Goal: Information Seeking & Learning: Learn about a topic

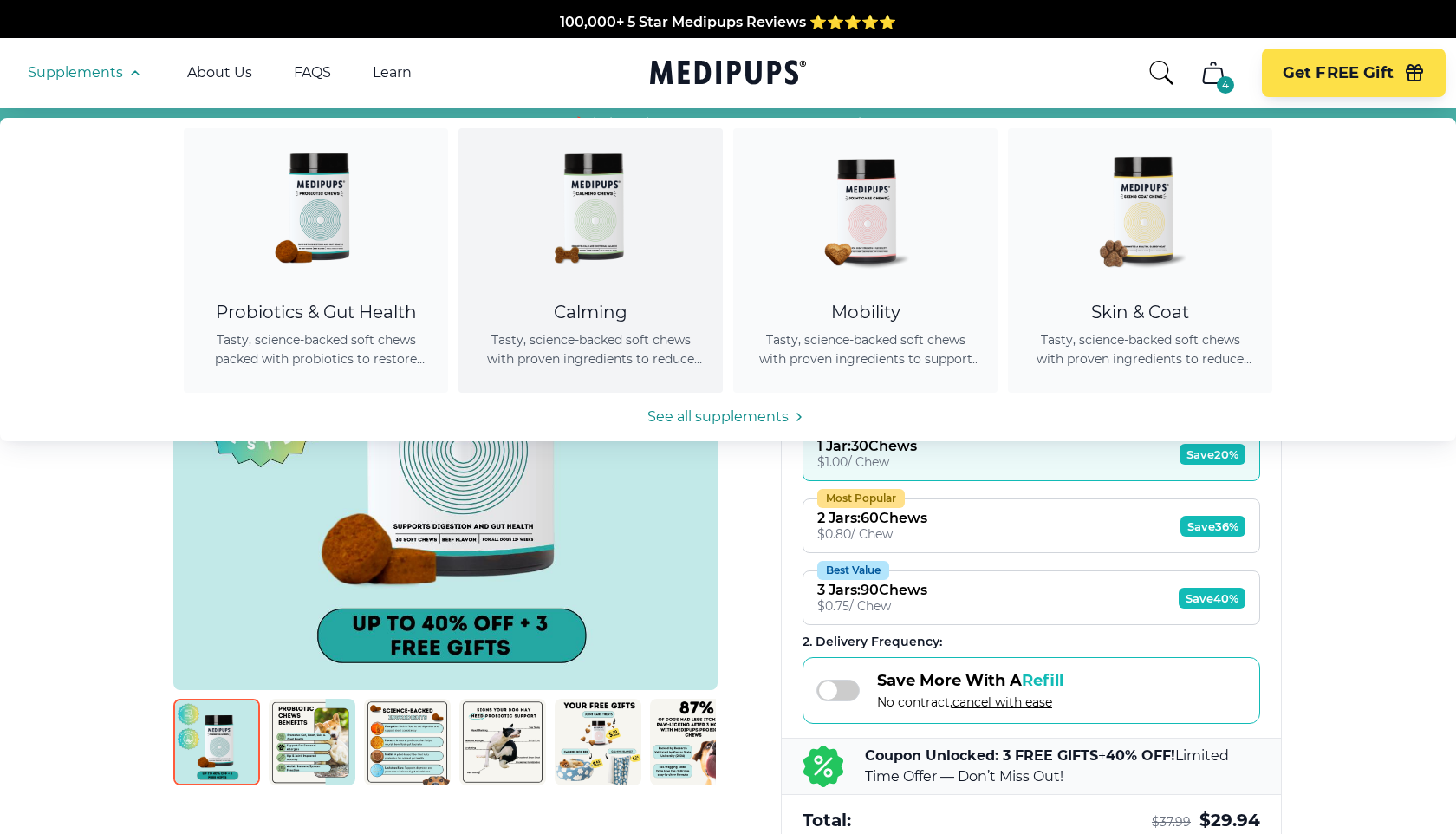
click at [542, 180] on img at bounding box center [591, 207] width 156 height 156
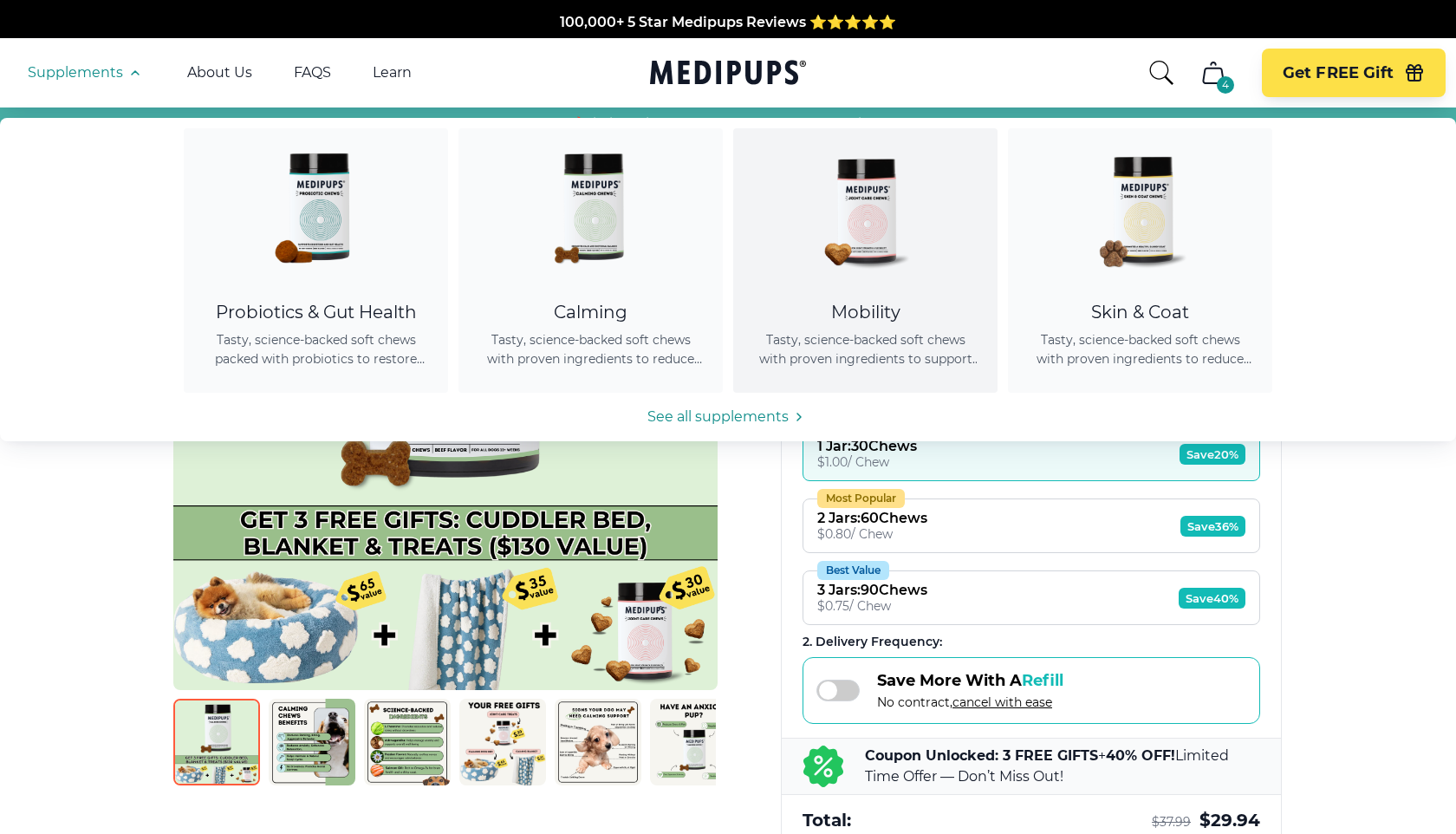
click at [895, 273] on img at bounding box center [866, 207] width 156 height 156
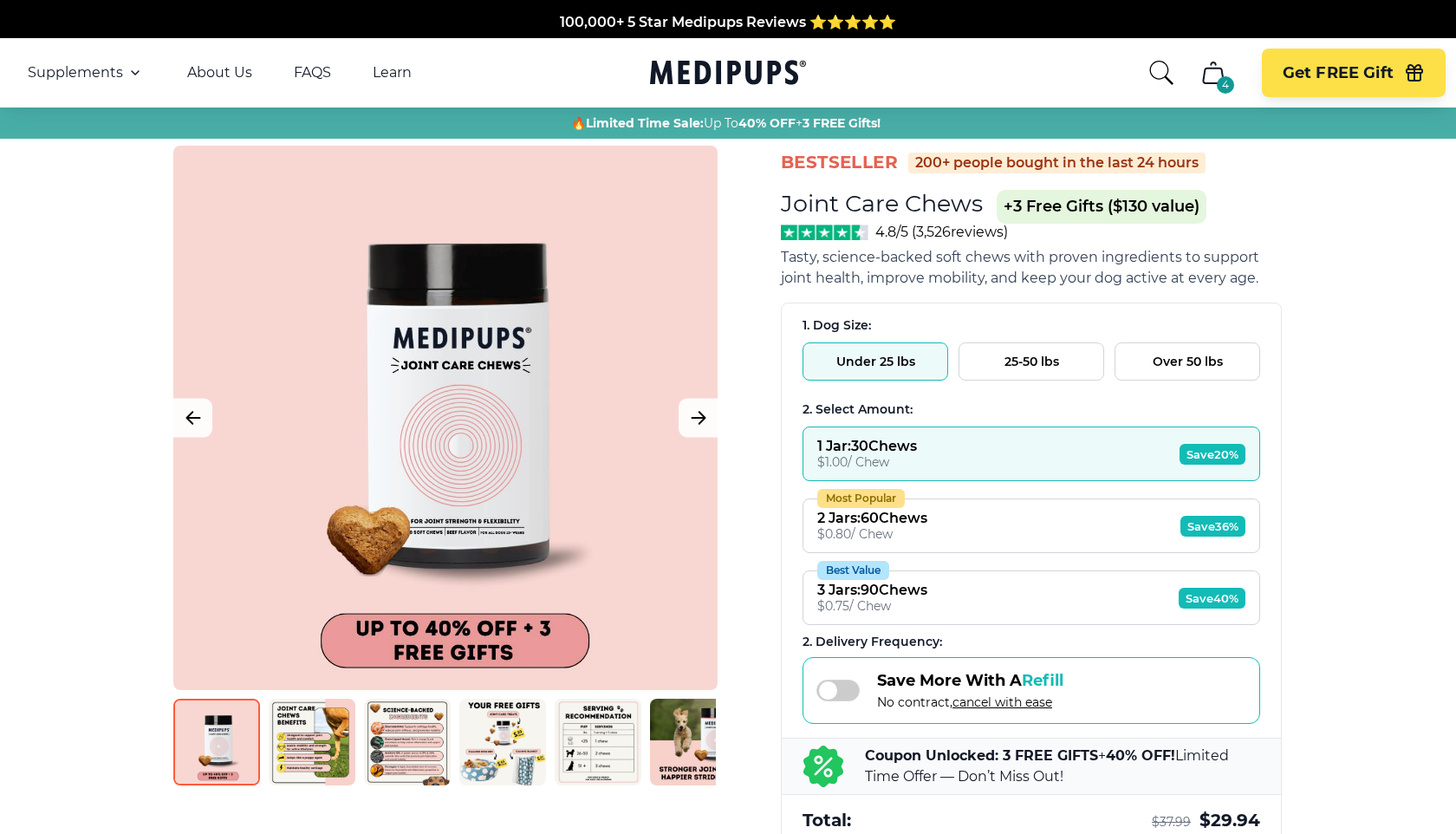
click at [837, 270] on span "joint health, improve mobility, and keep your dog active at every age." at bounding box center [1020, 277] width 478 height 16
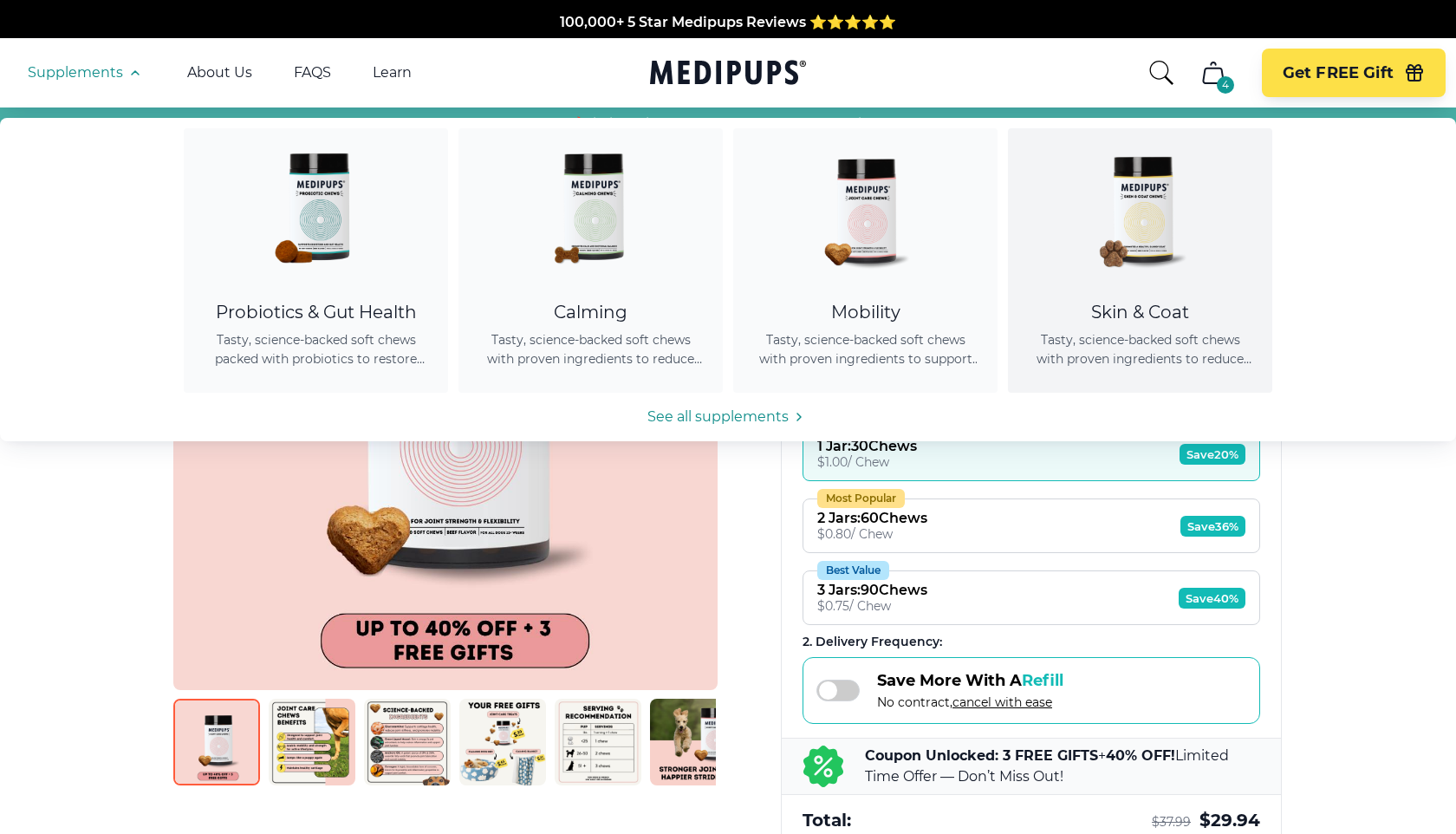
click at [1085, 258] on img at bounding box center [1141, 207] width 156 height 156
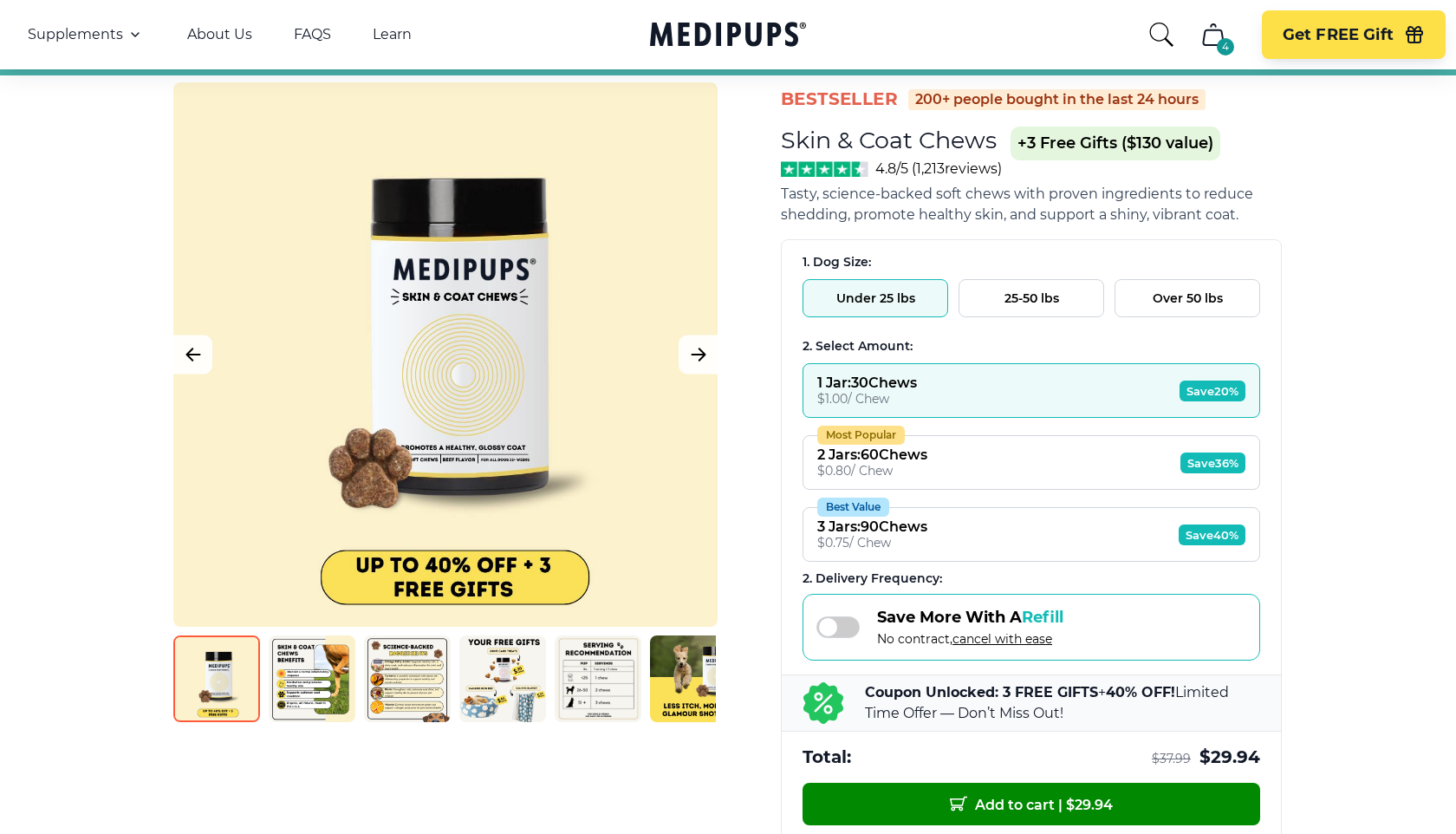
scroll to position [65, 0]
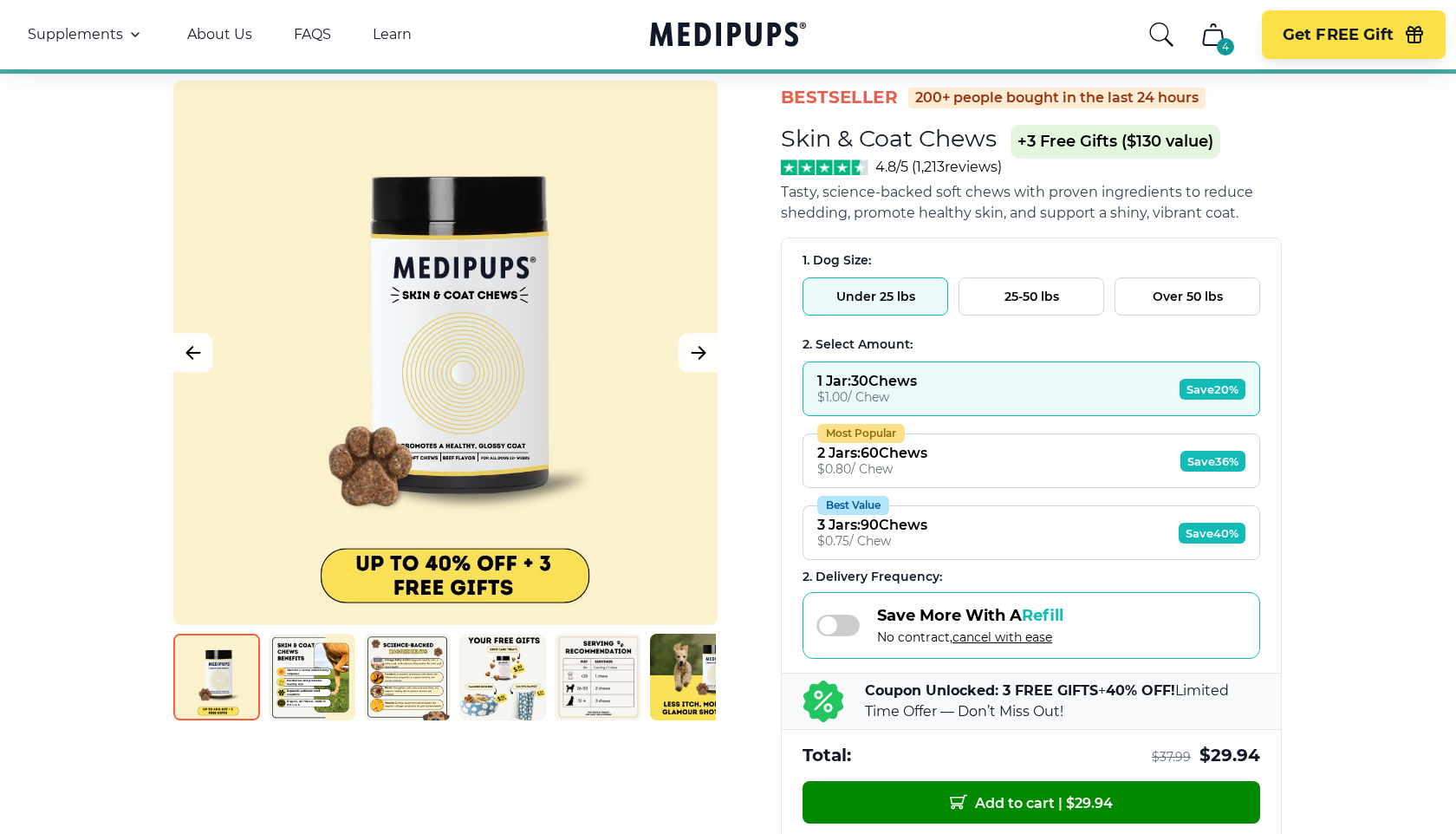
click at [877, 625] on div "Save More With A Refill No contract, cancel with ease" at bounding box center [971, 626] width 187 height 39
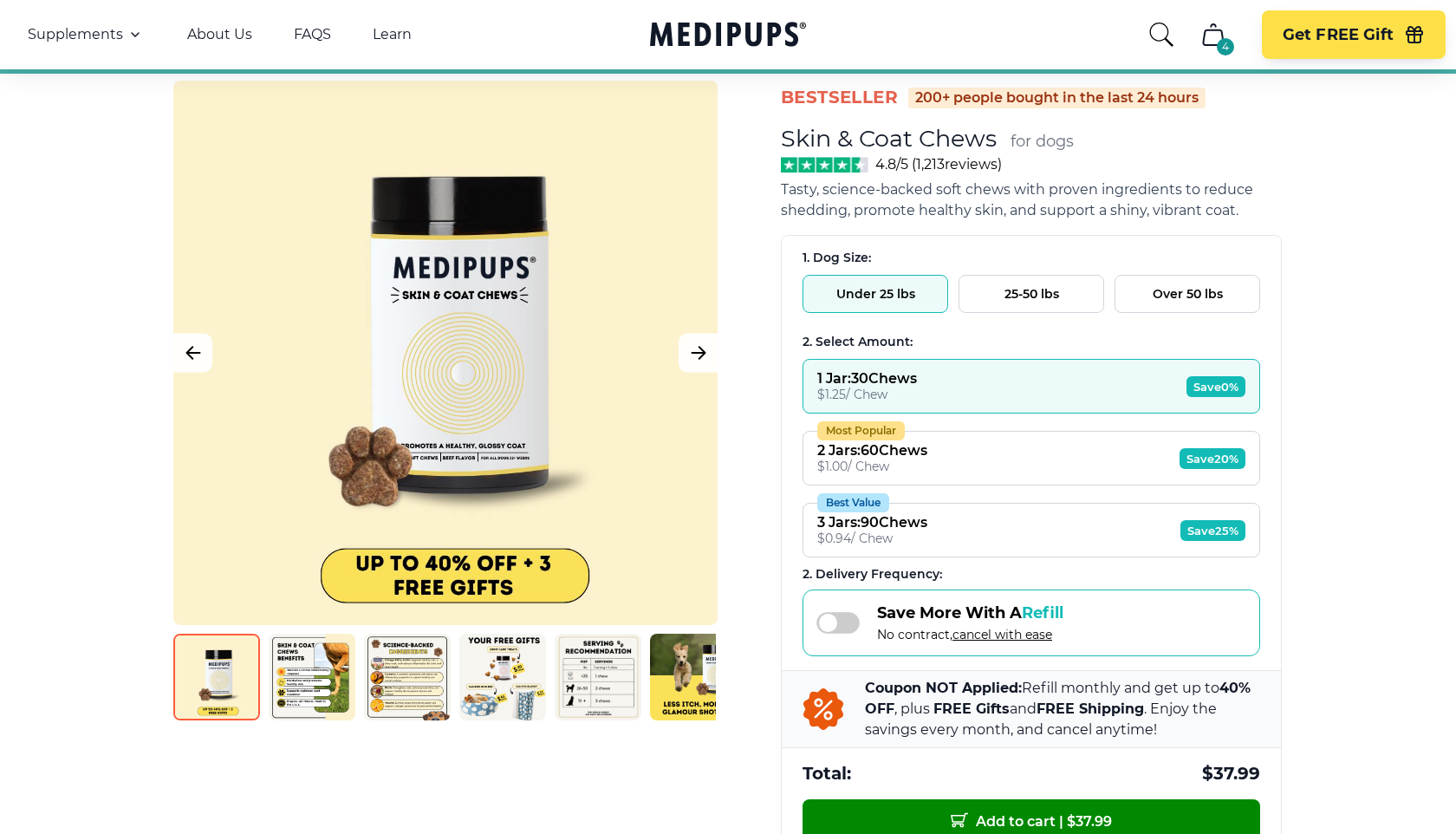
scroll to position [0, 0]
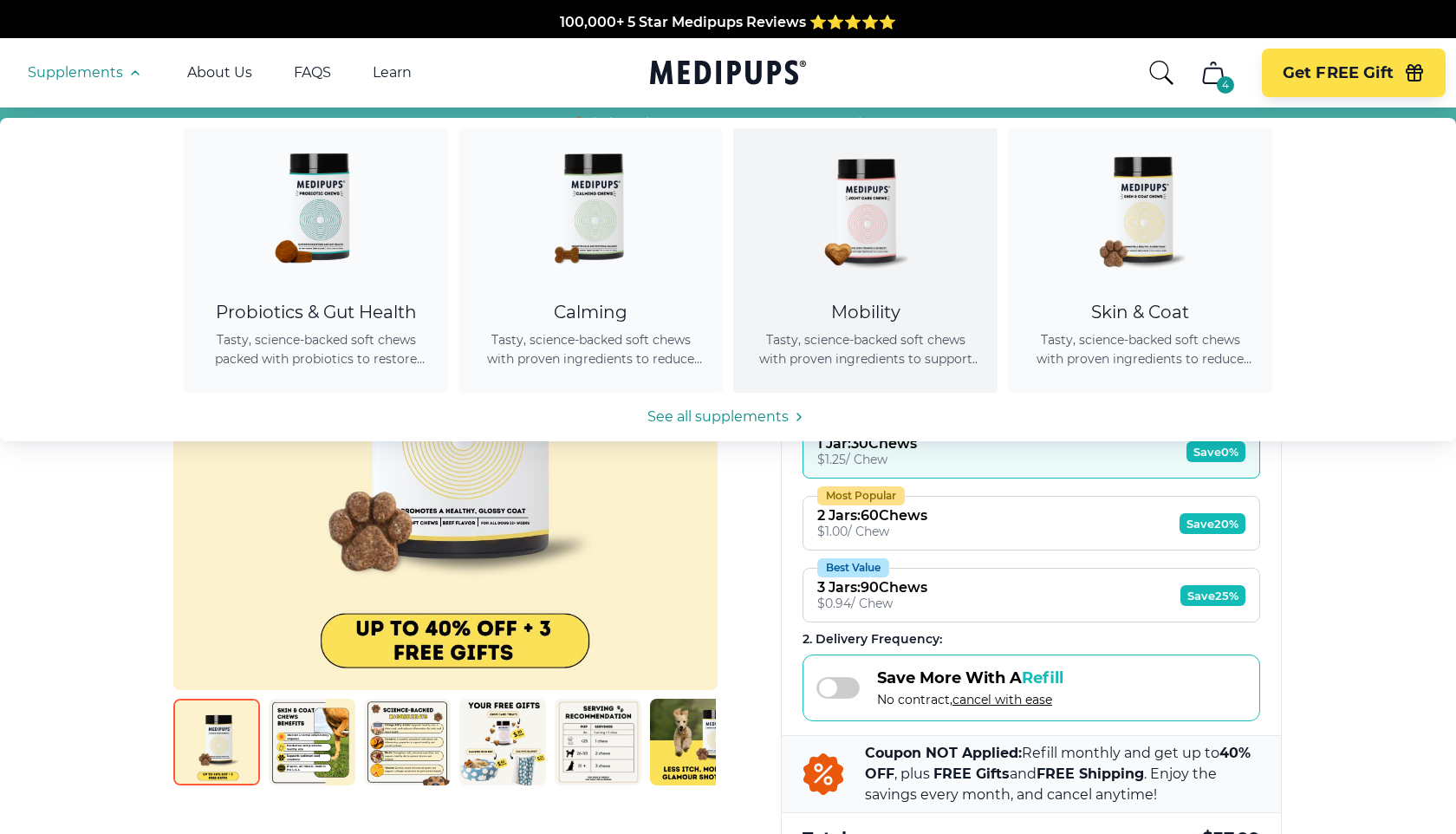
click at [893, 222] on img at bounding box center [866, 207] width 156 height 156
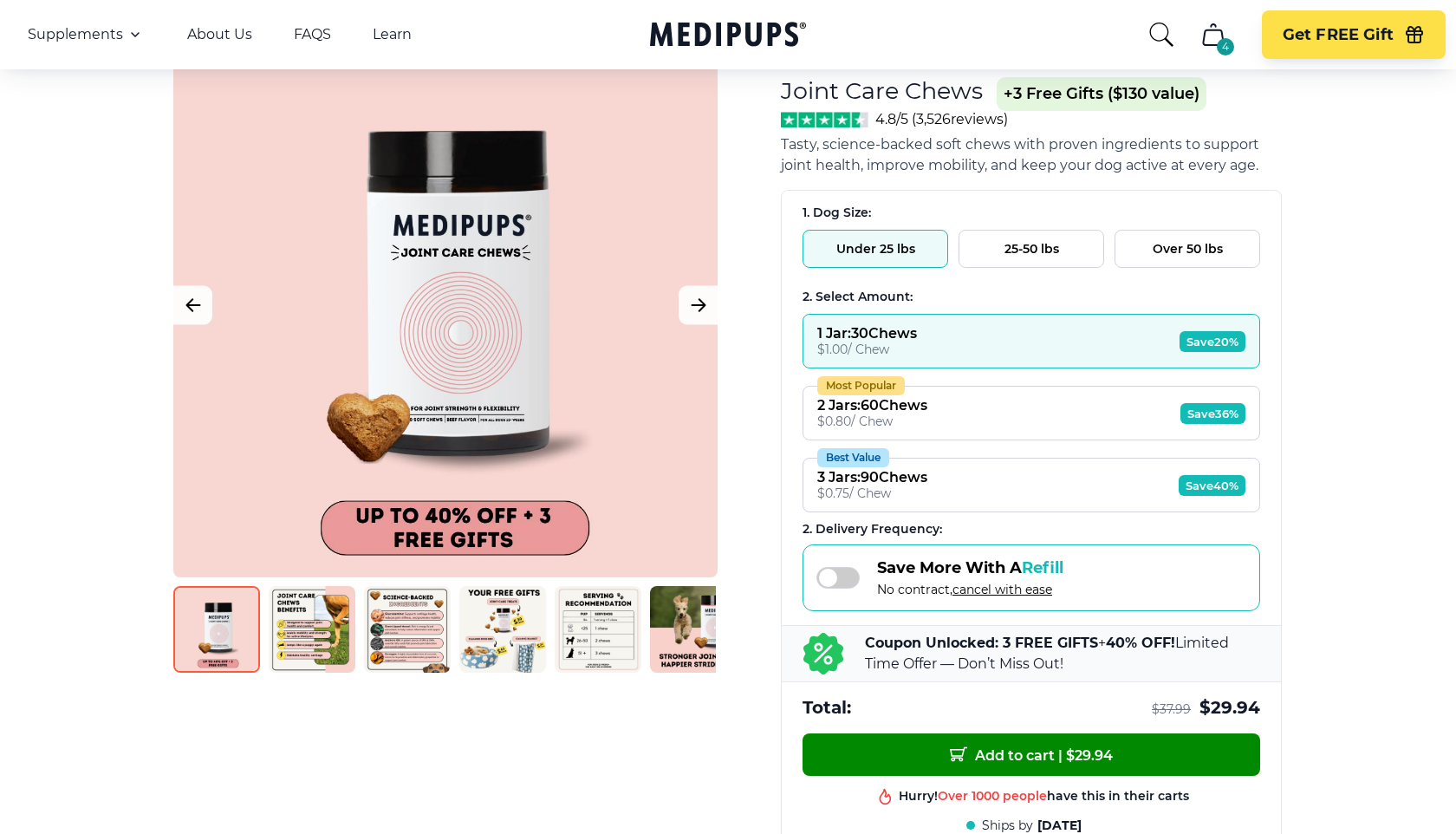
scroll to position [123, 0]
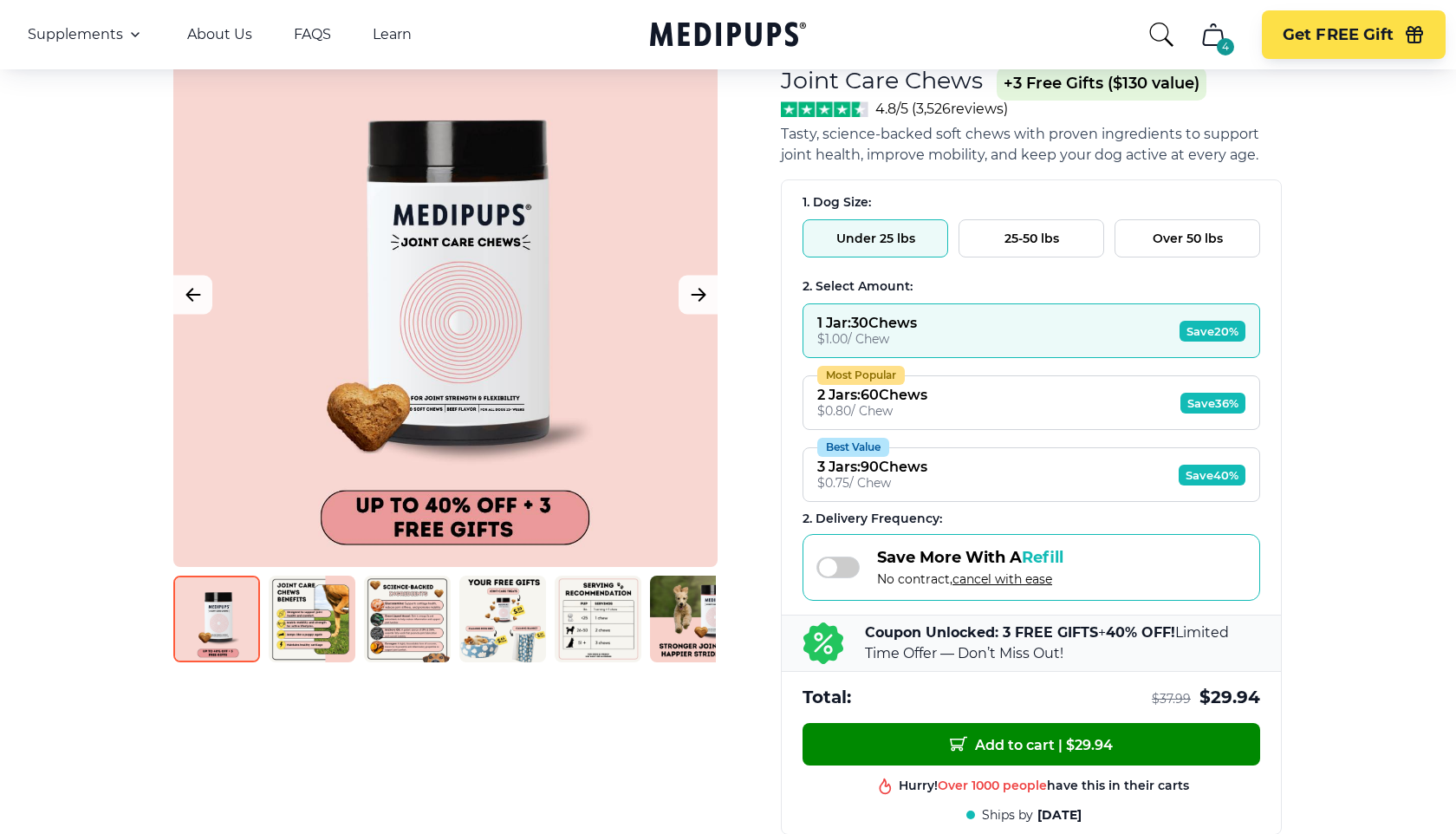
click at [888, 567] on div "Save More With A Refill No contract, cancel with ease" at bounding box center [971, 567] width 187 height 39
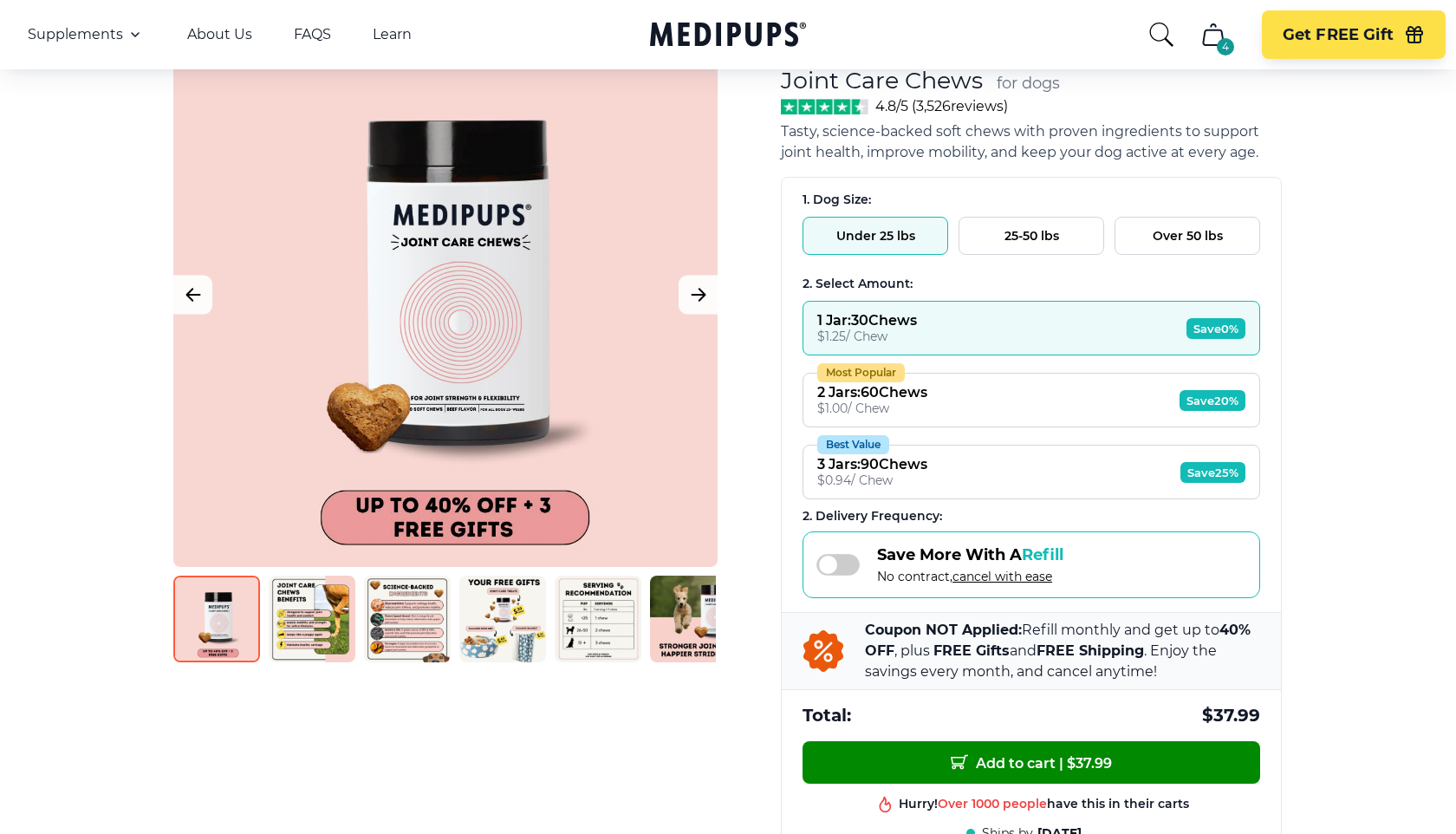
scroll to position [0, 0]
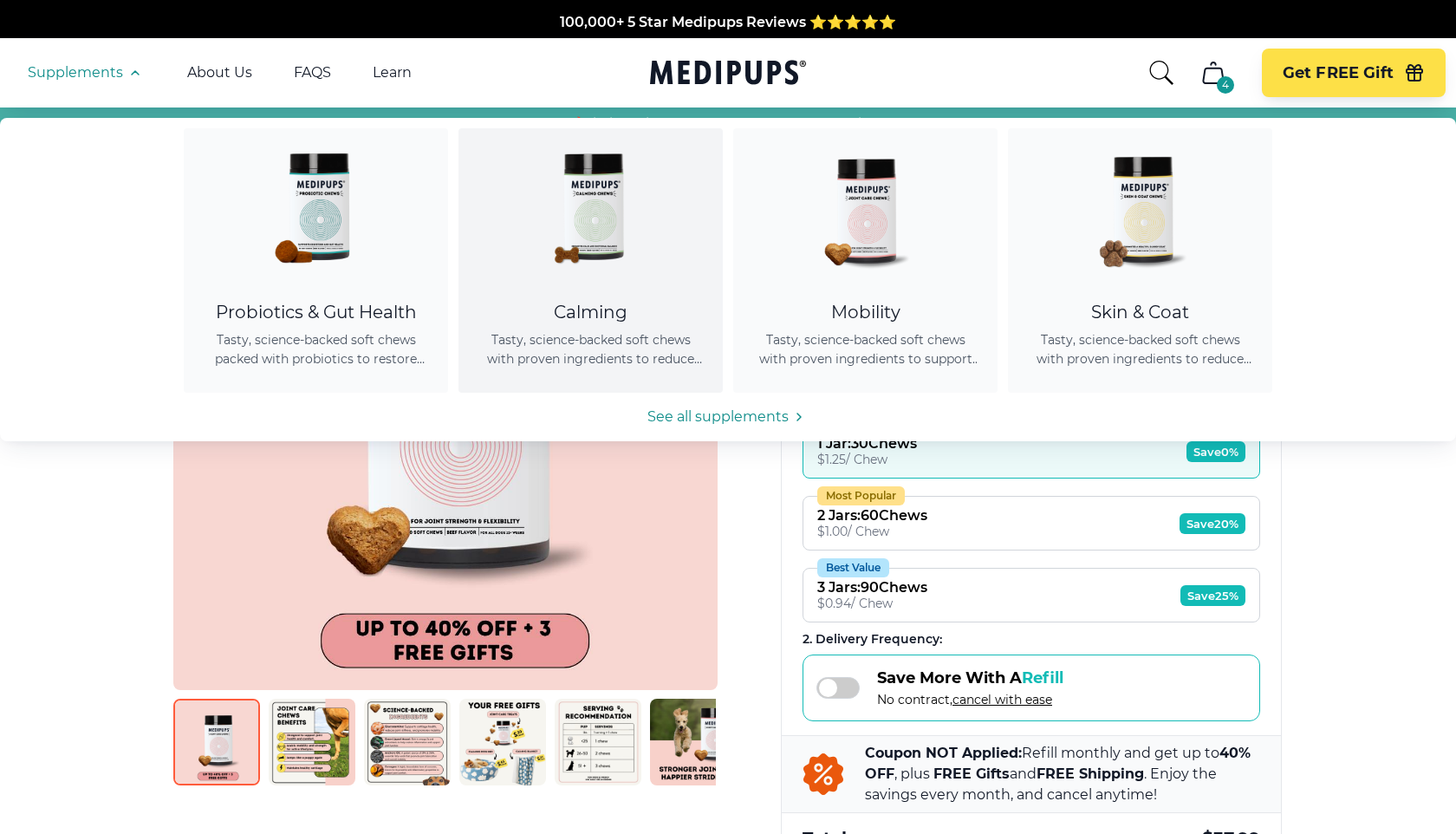
click at [668, 237] on div at bounding box center [591, 207] width 223 height 156
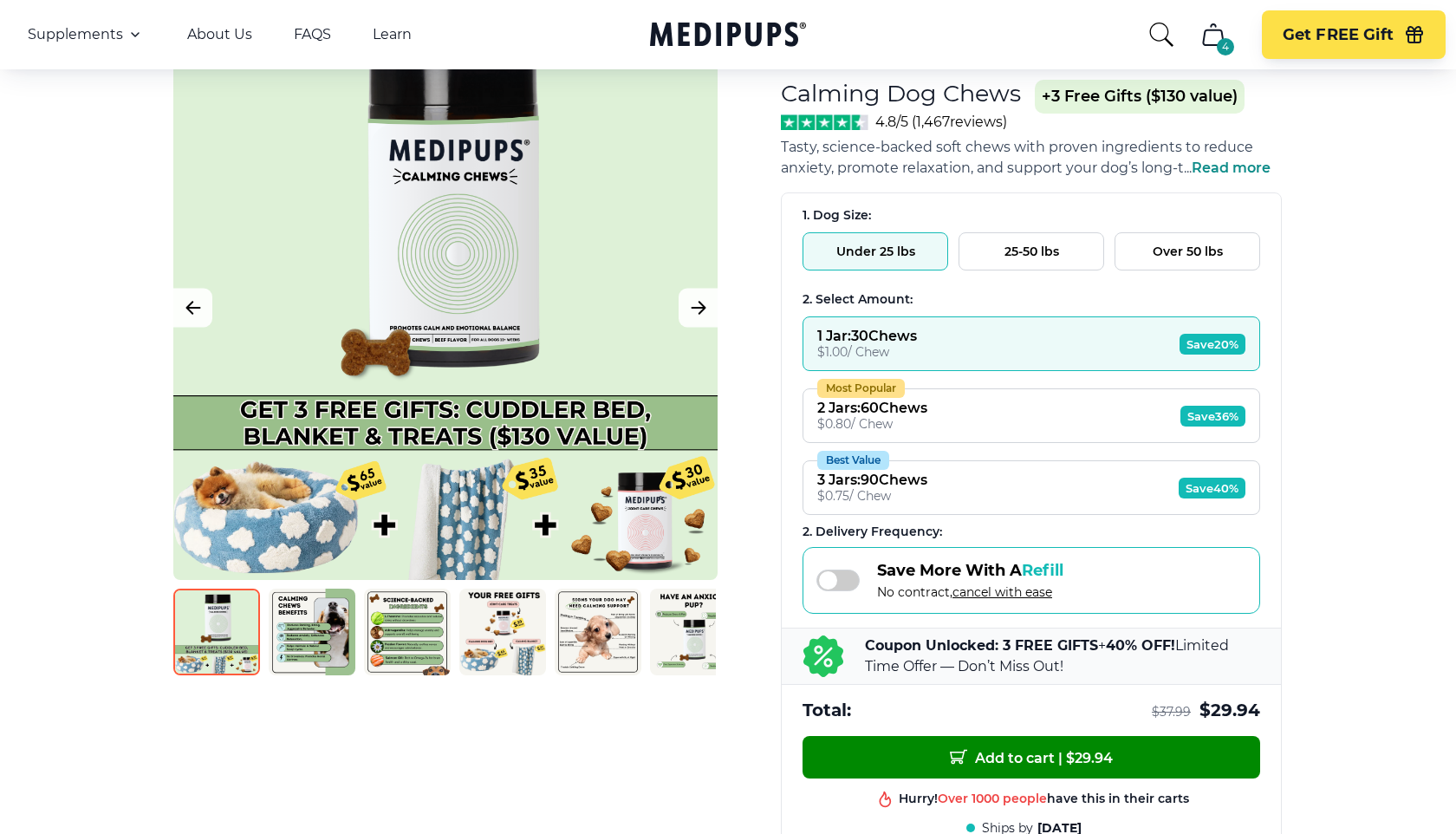
click at [856, 595] on div "Save More With A Refill No contract, cancel with ease" at bounding box center [940, 580] width 247 height 39
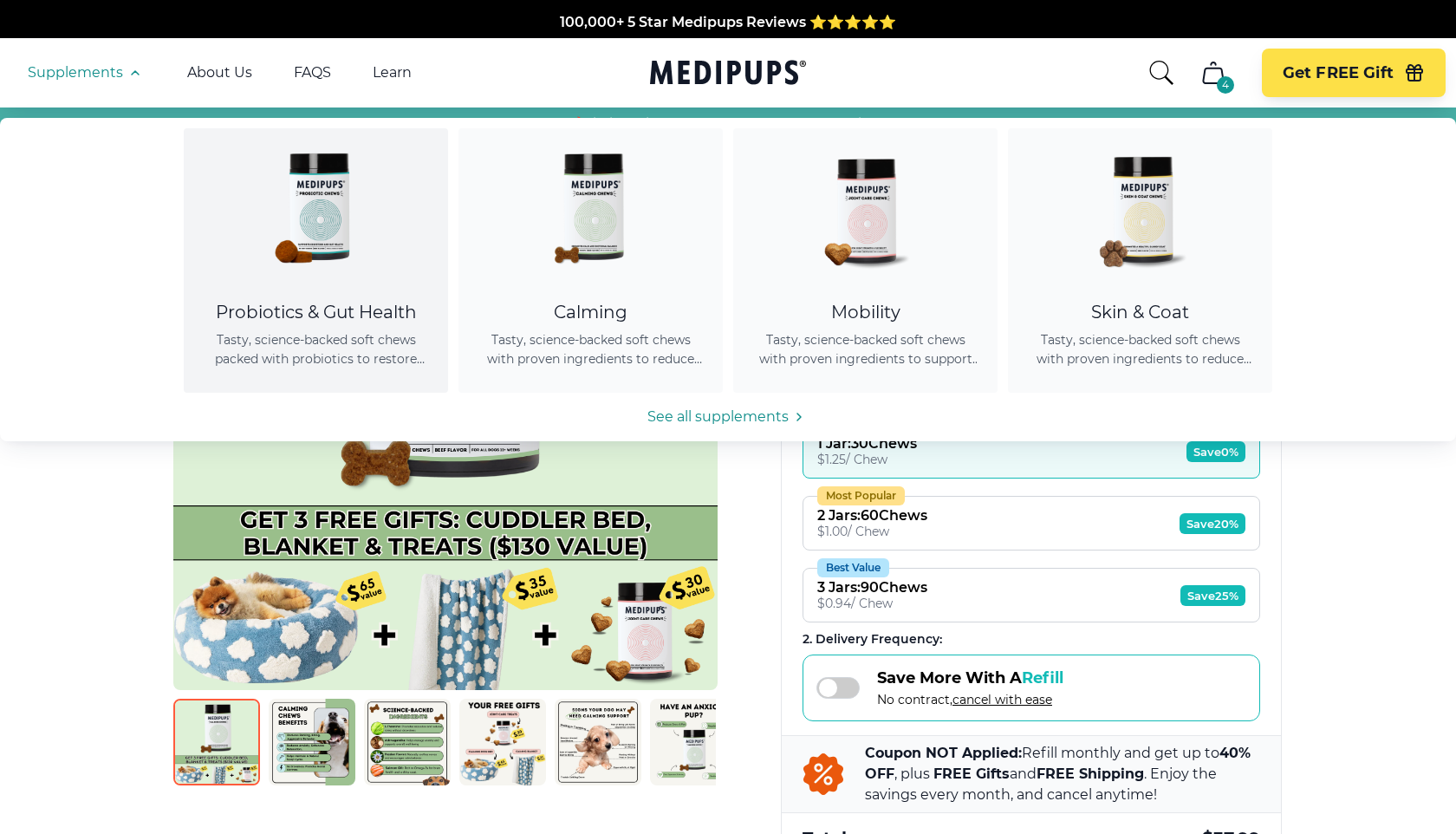
click at [254, 240] on img at bounding box center [316, 207] width 156 height 156
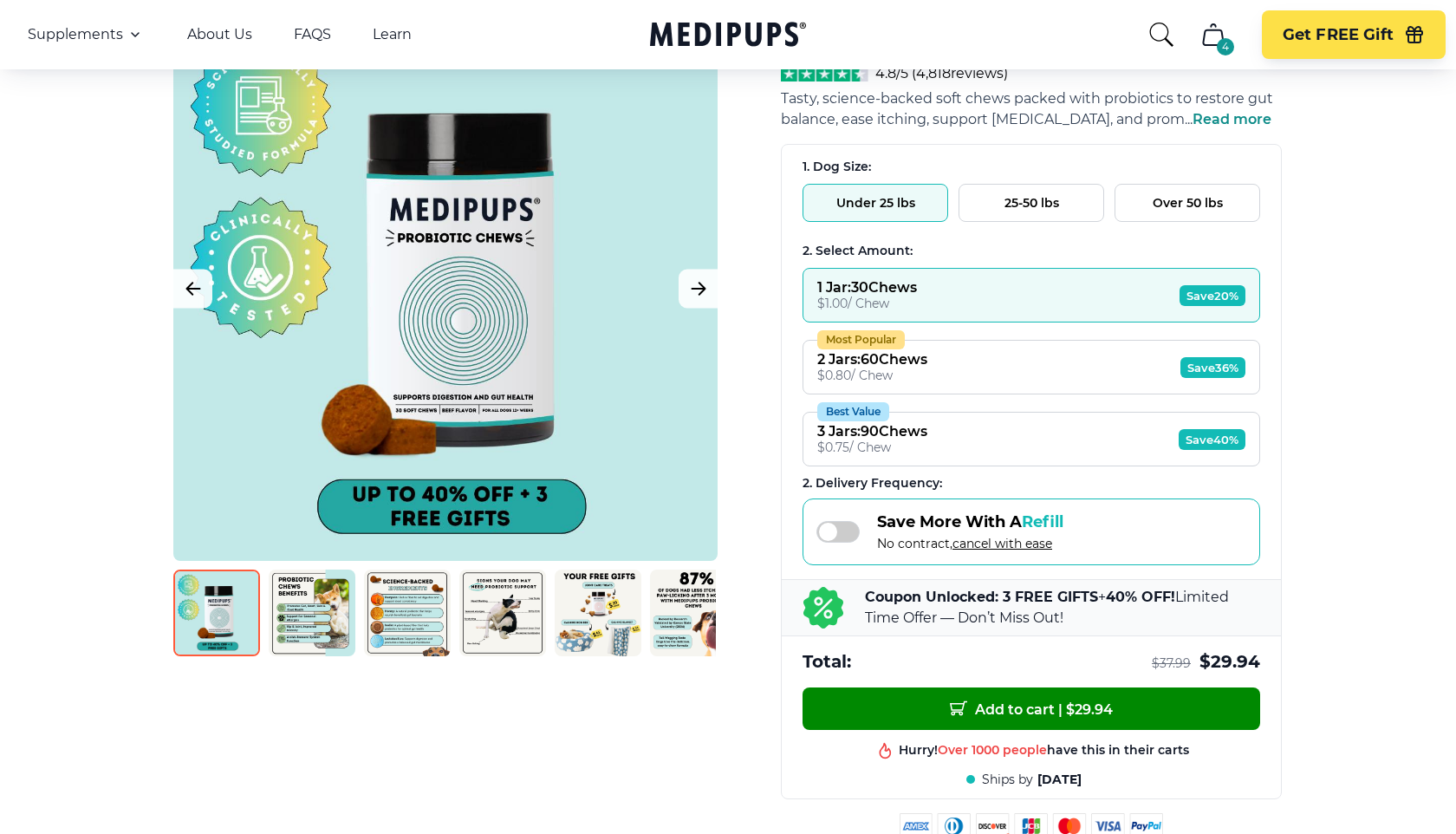
scroll to position [163, 0]
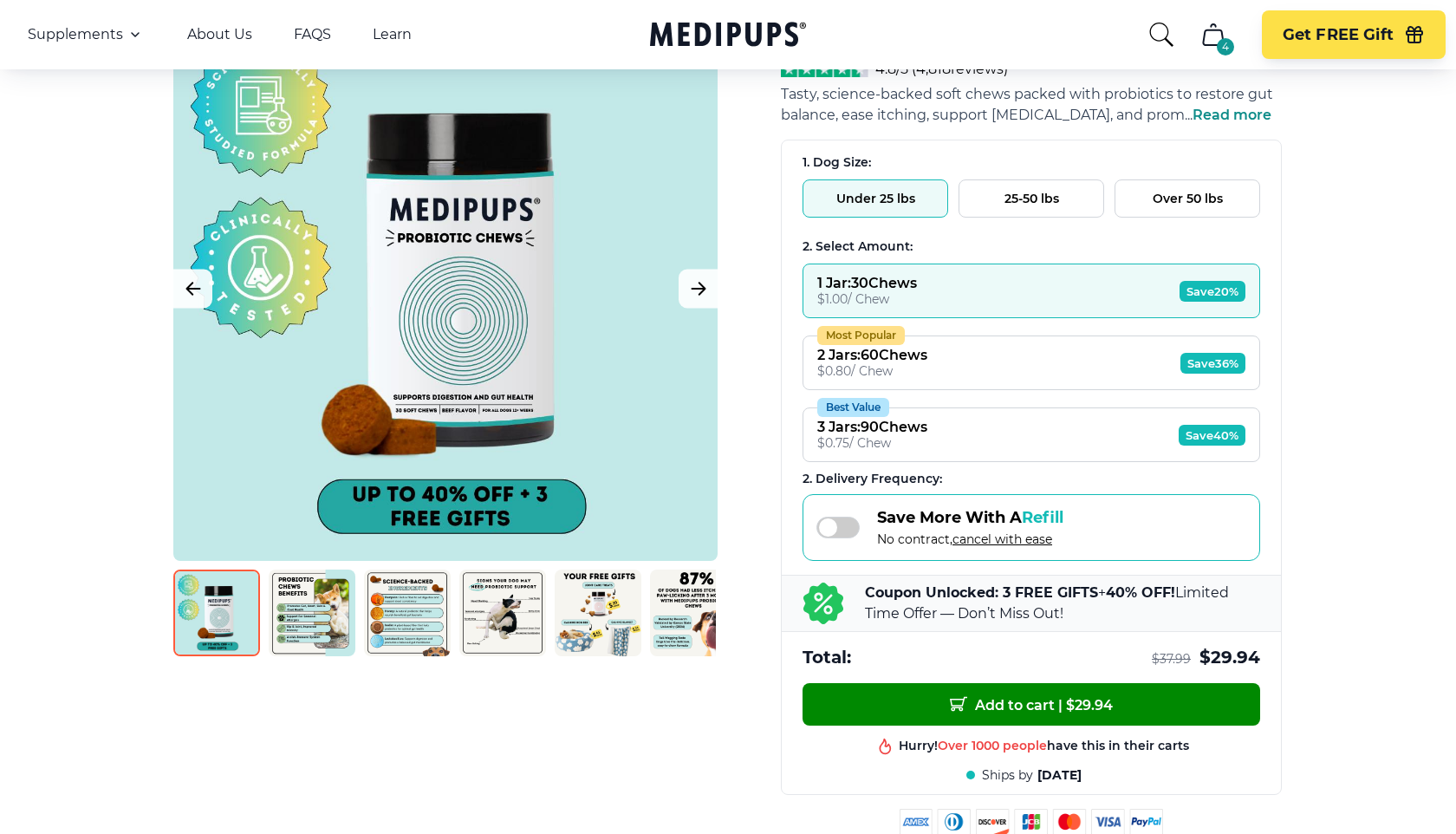
click at [876, 634] on div "1. Dog Size: Under 25 lbs 25-50 lbs Over 50 lbs 2. Select Amount: 1 Jar : 30 Ch…" at bounding box center [1032, 412] width 500 height 543
click at [882, 531] on span "No contract, cancel with ease" at bounding box center [971, 539] width 187 height 15
